Goal: Task Accomplishment & Management: Manage account settings

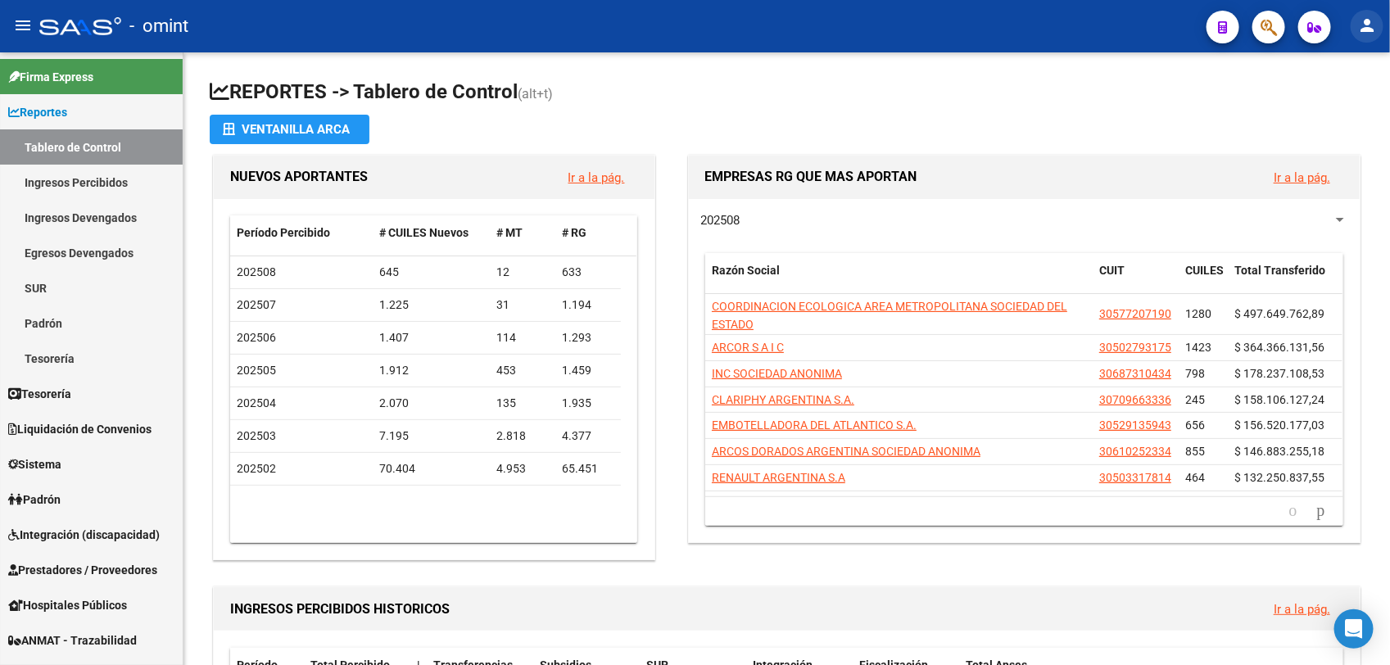
click at [1366, 23] on mat-icon "person" at bounding box center [1367, 26] width 20 height 20
click at [1335, 103] on button "exit_to_app Salir" at bounding box center [1335, 107] width 100 height 39
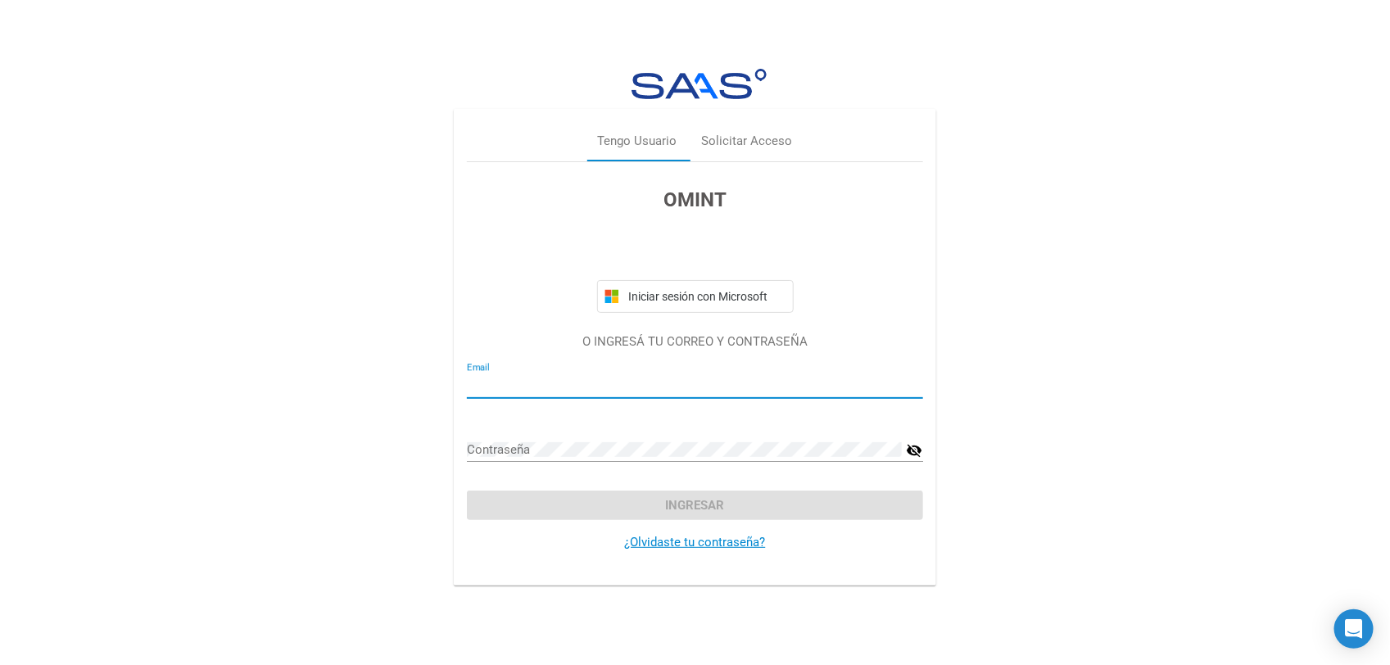
type input "Mirian Aponte"
